Goal: Transaction & Acquisition: Purchase product/service

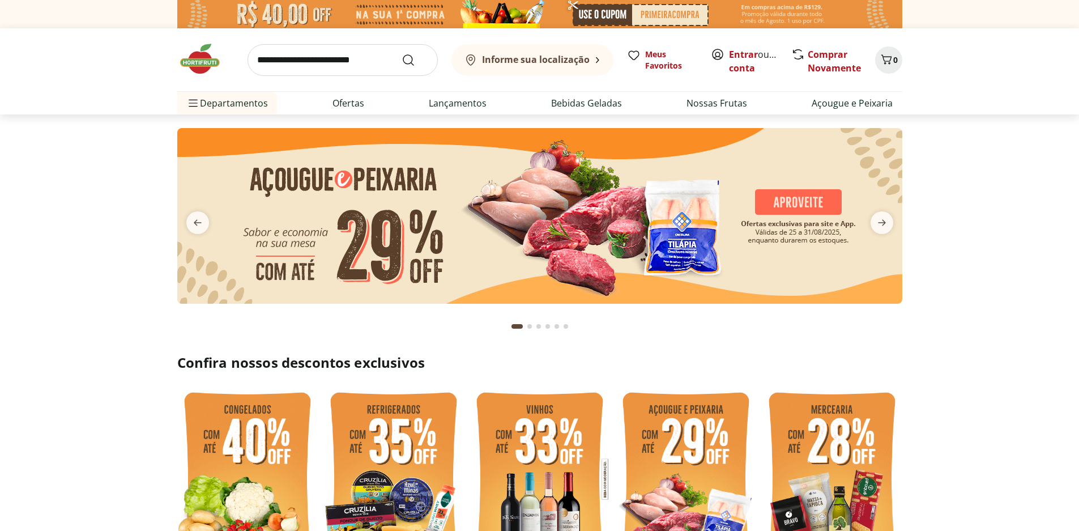
click at [599, 58] on button "Informe sua localização" at bounding box center [532, 60] width 162 height 32
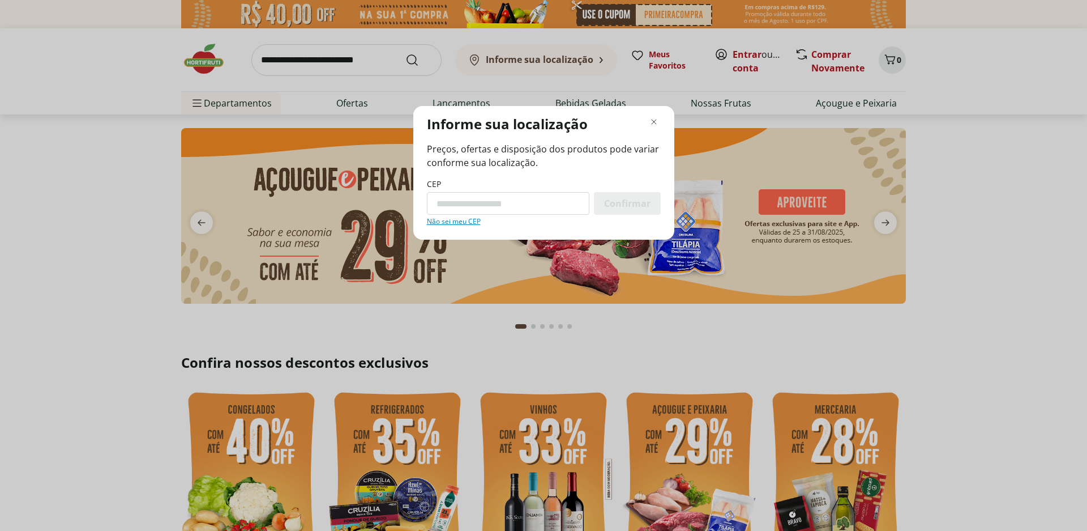
click at [599, 58] on div "Informe sua localização Preços, ofertas e disposição dos produtos pode variar c…" at bounding box center [543, 265] width 1087 height 531
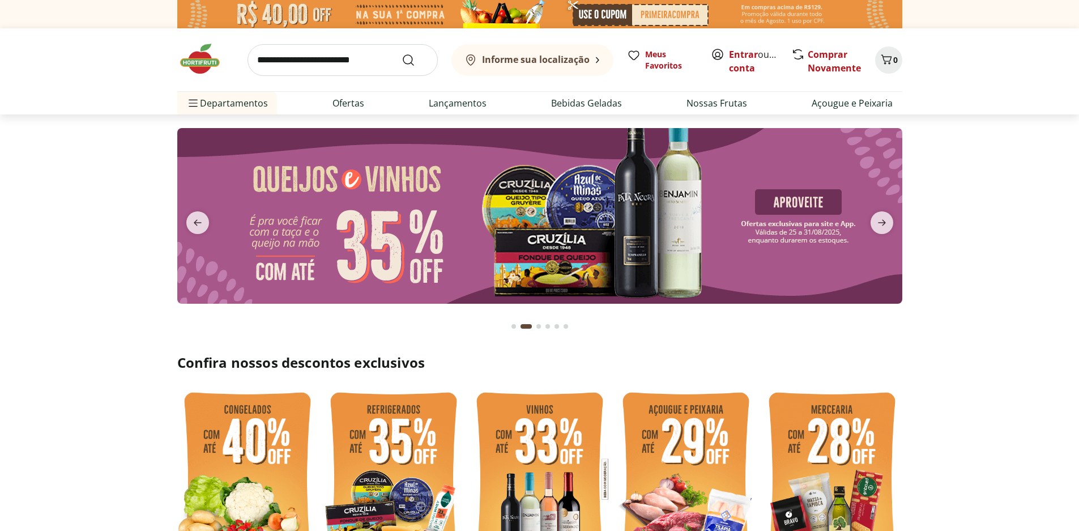
click at [951, 180] on section at bounding box center [539, 226] width 1079 height 225
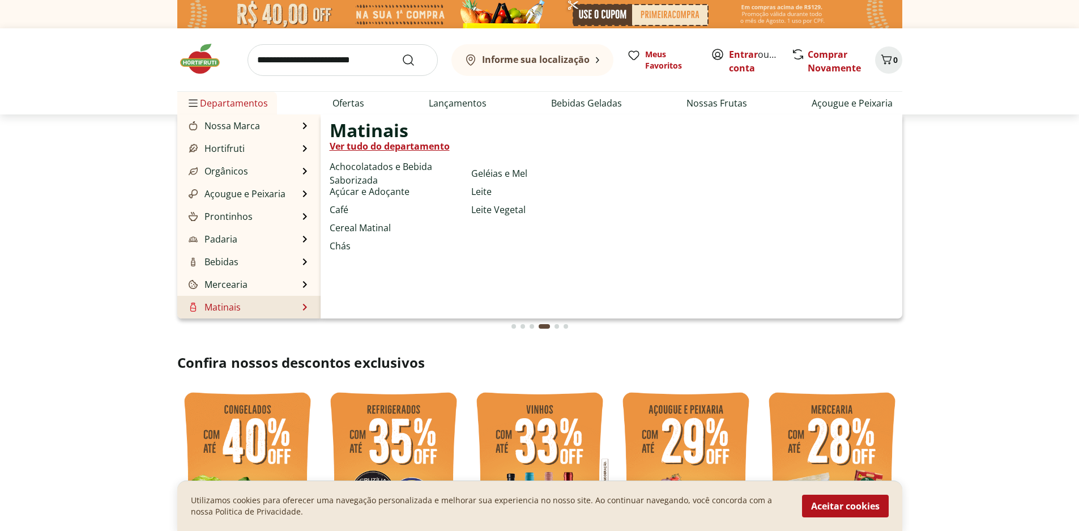
click at [223, 313] on link "Matinais" at bounding box center [213, 307] width 54 height 14
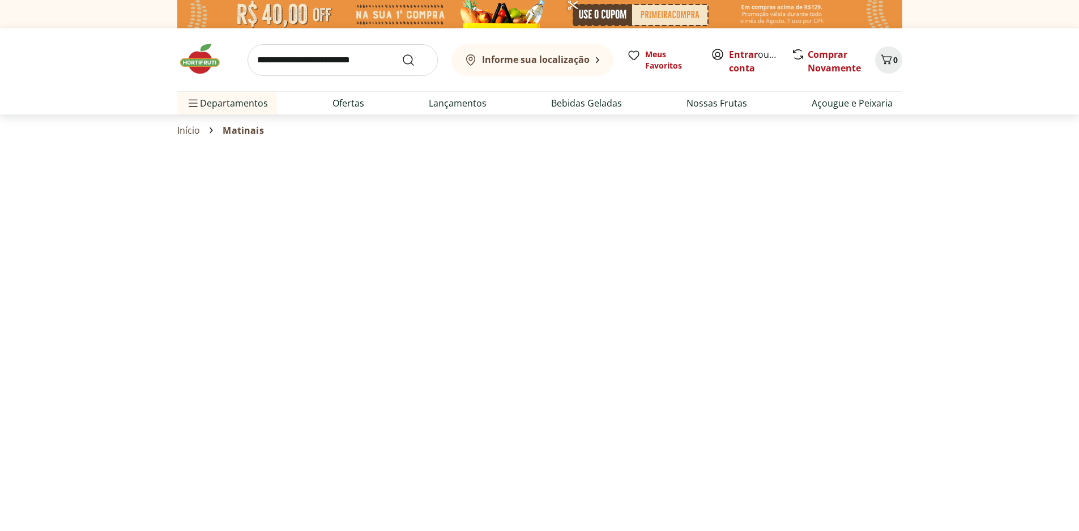
select select "**********"
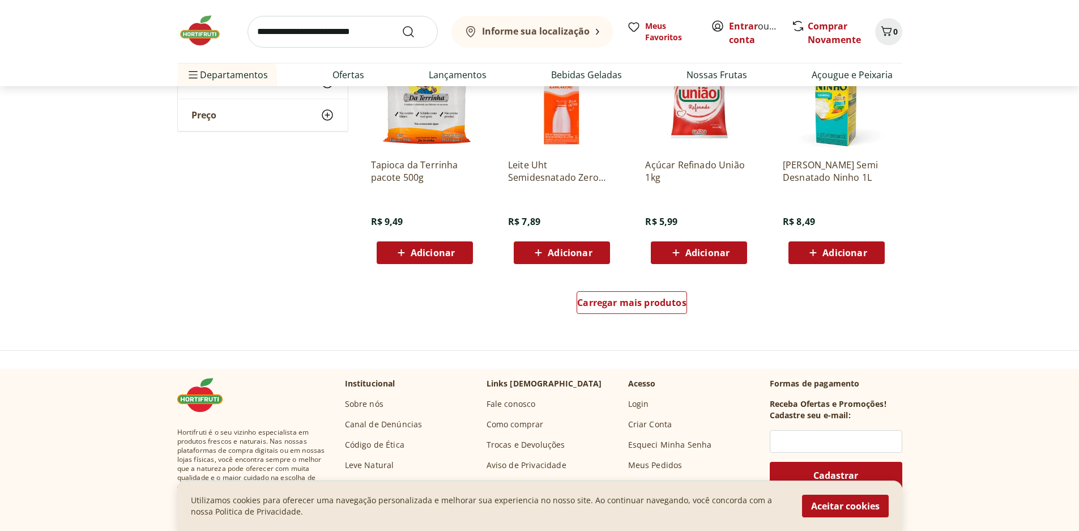
scroll to position [736, 0]
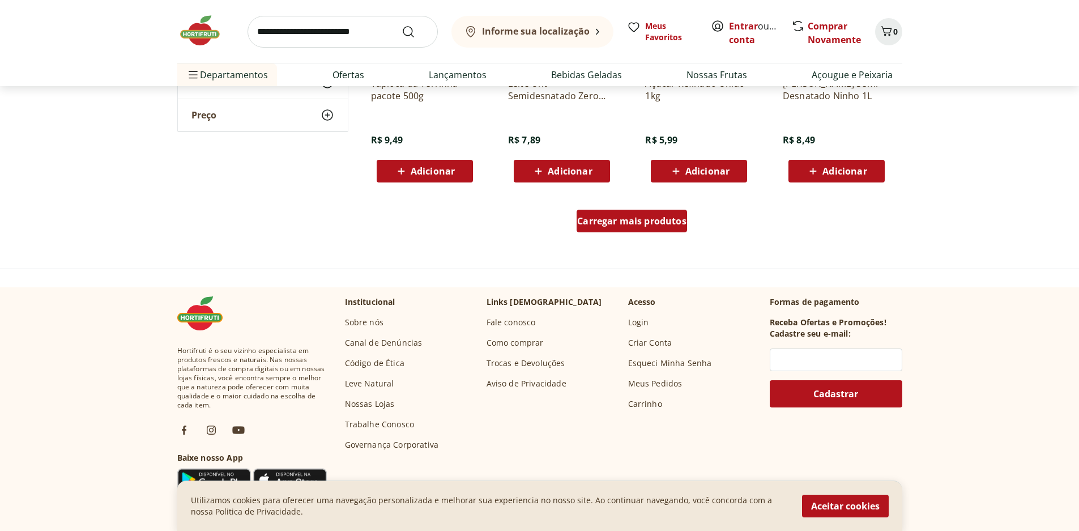
click at [648, 219] on span "Carregar mais produtos" at bounding box center [631, 220] width 109 height 9
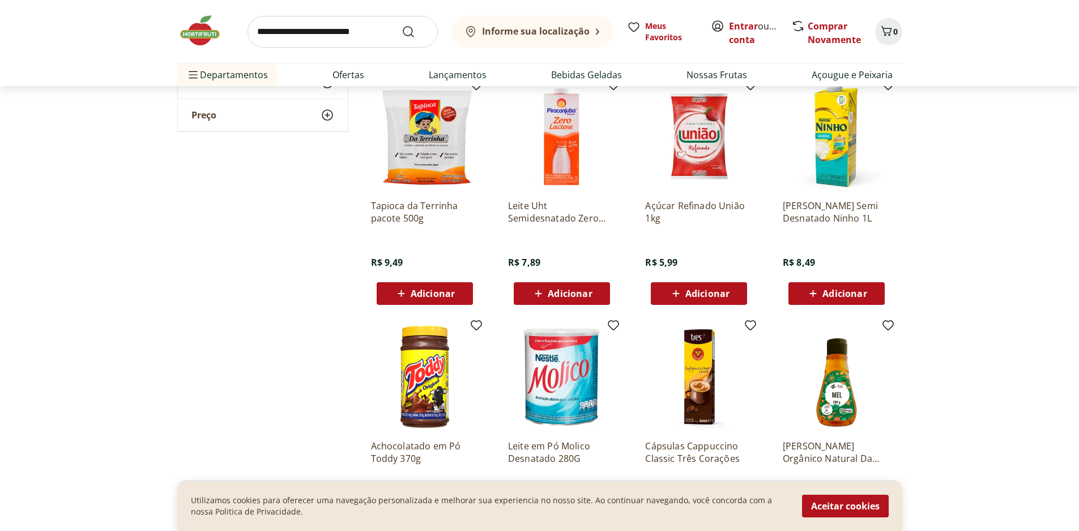
scroll to position [680, 0]
